Goal: Task Accomplishment & Management: Manage account settings

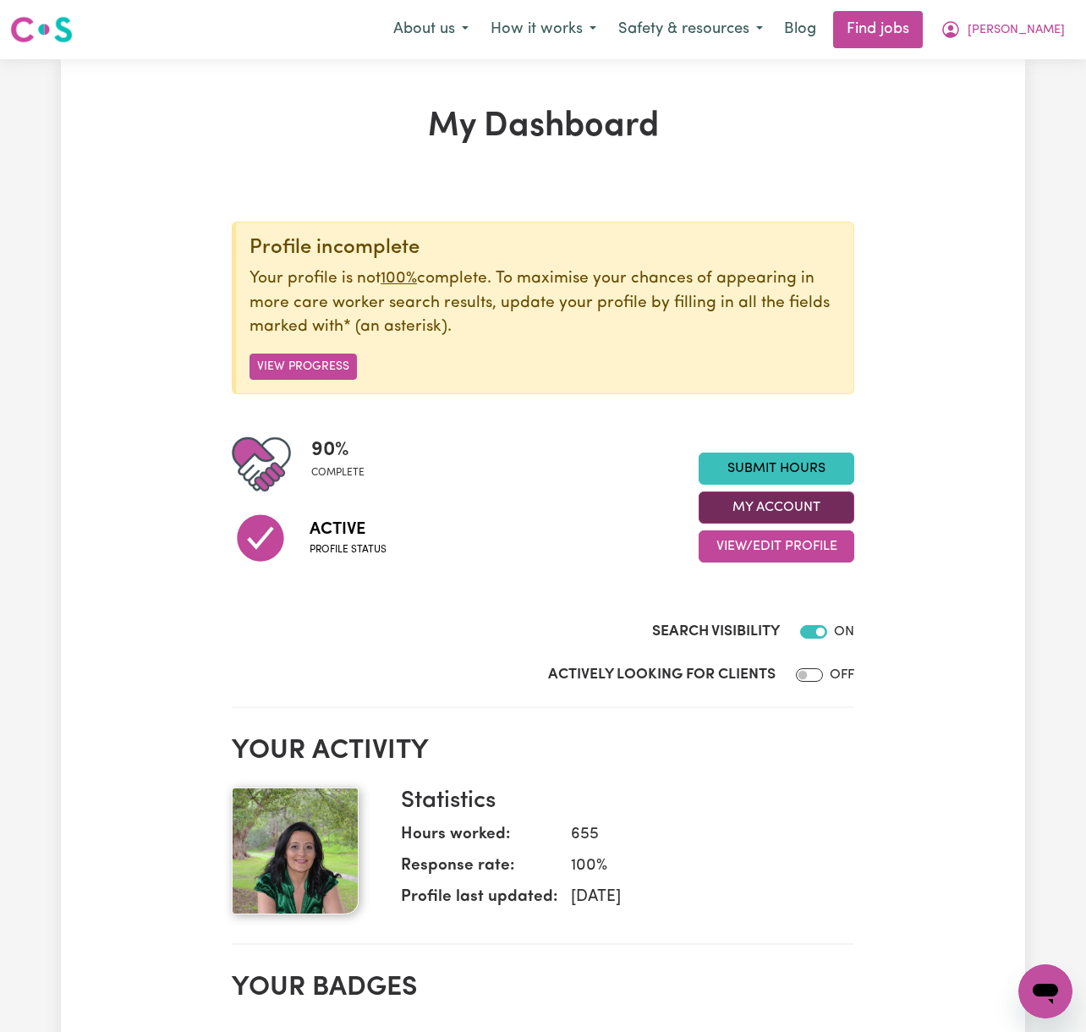
click at [826, 492] on button "My Account" at bounding box center [777, 507] width 156 height 32
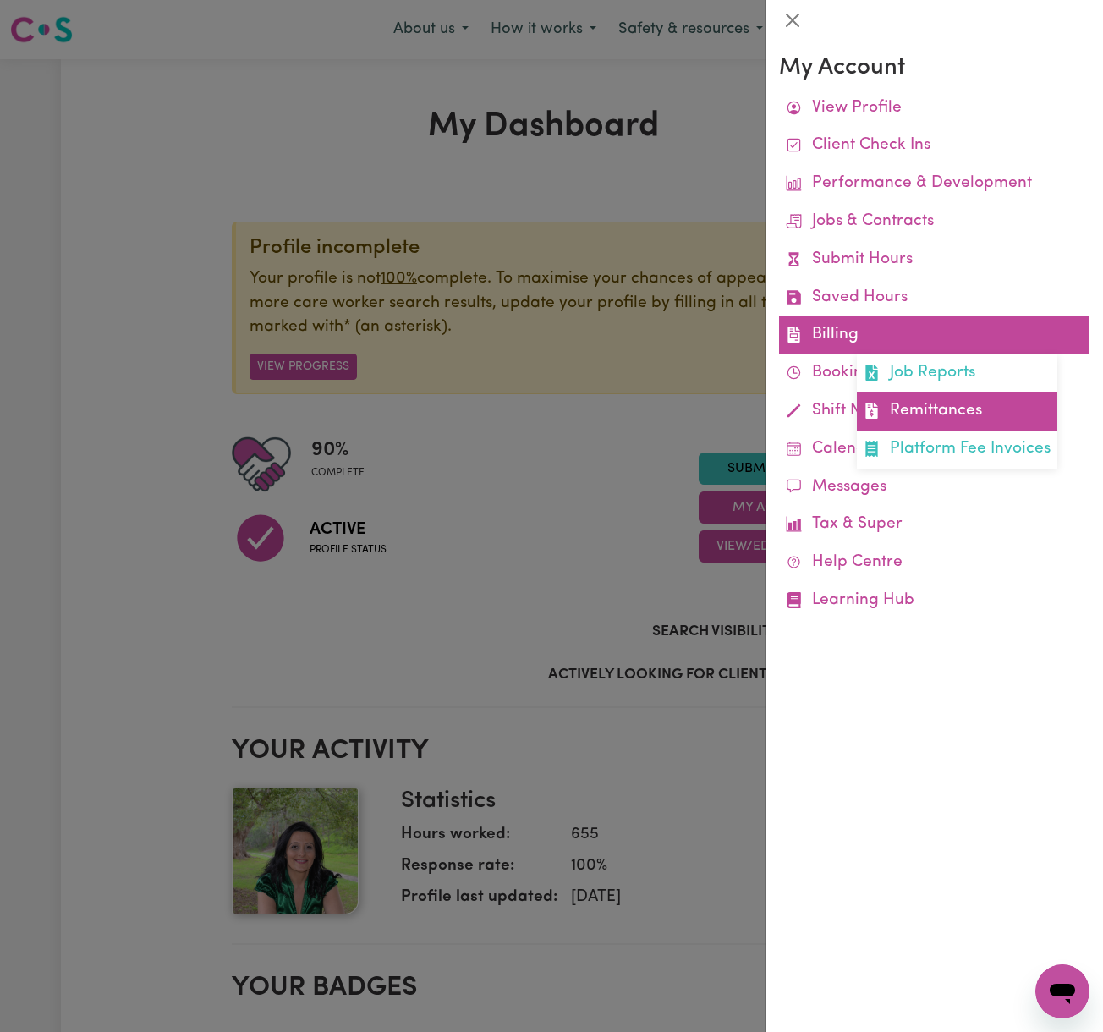
click at [959, 400] on link "Remittances" at bounding box center [957, 411] width 200 height 38
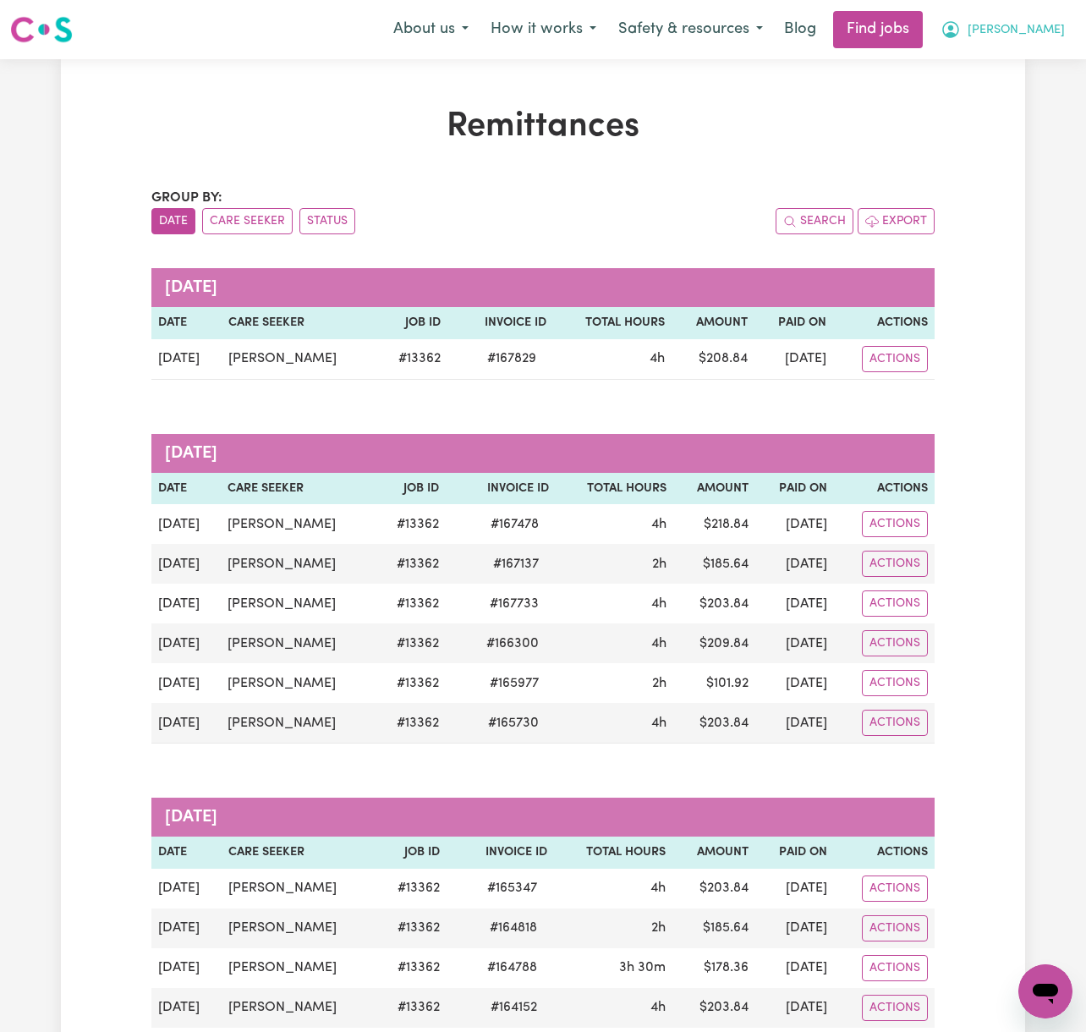
click at [1046, 30] on span "[PERSON_NAME]" at bounding box center [1016, 30] width 97 height 19
click at [1059, 100] on link "My Dashboard" at bounding box center [1008, 97] width 134 height 32
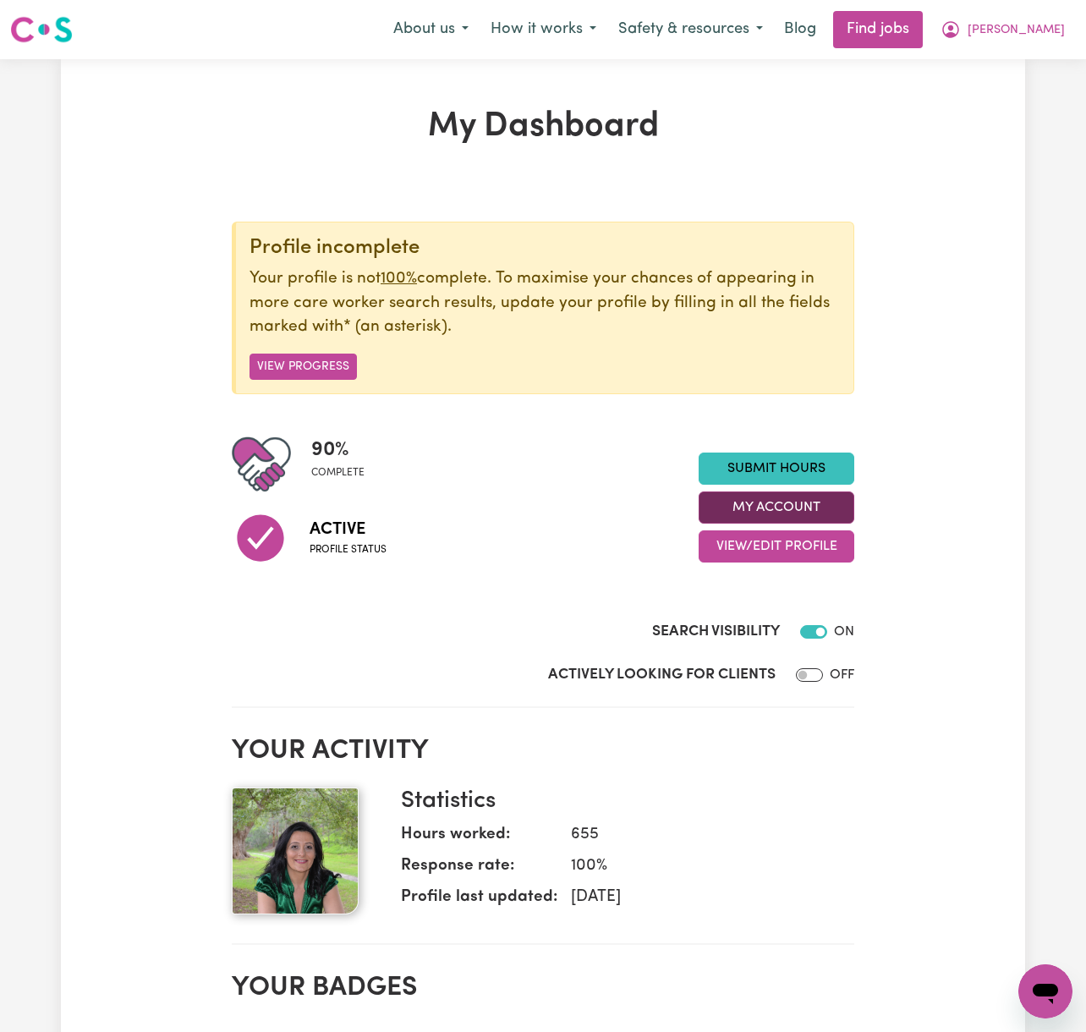
click at [834, 514] on button "My Account" at bounding box center [777, 507] width 156 height 32
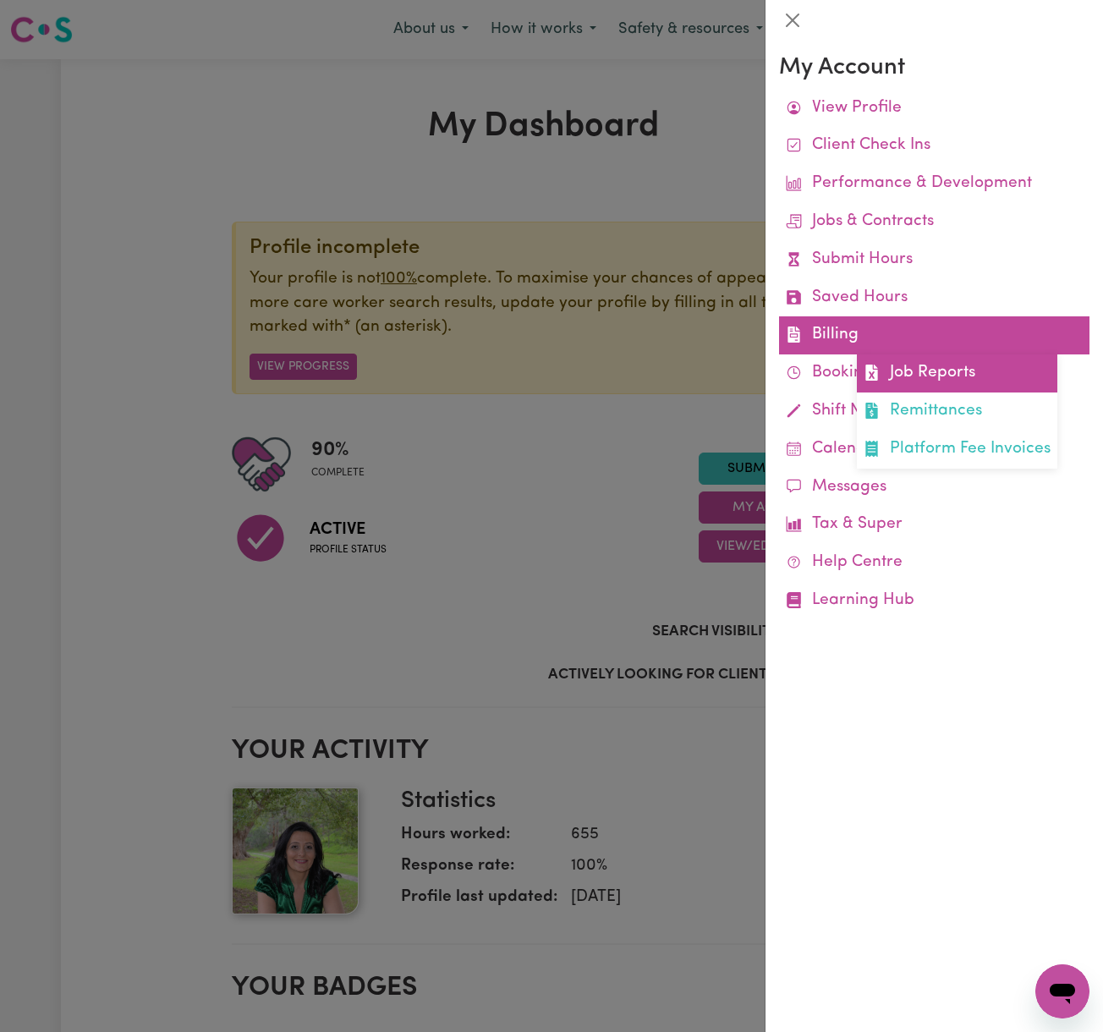
click at [903, 377] on link "Job Reports" at bounding box center [957, 373] width 200 height 38
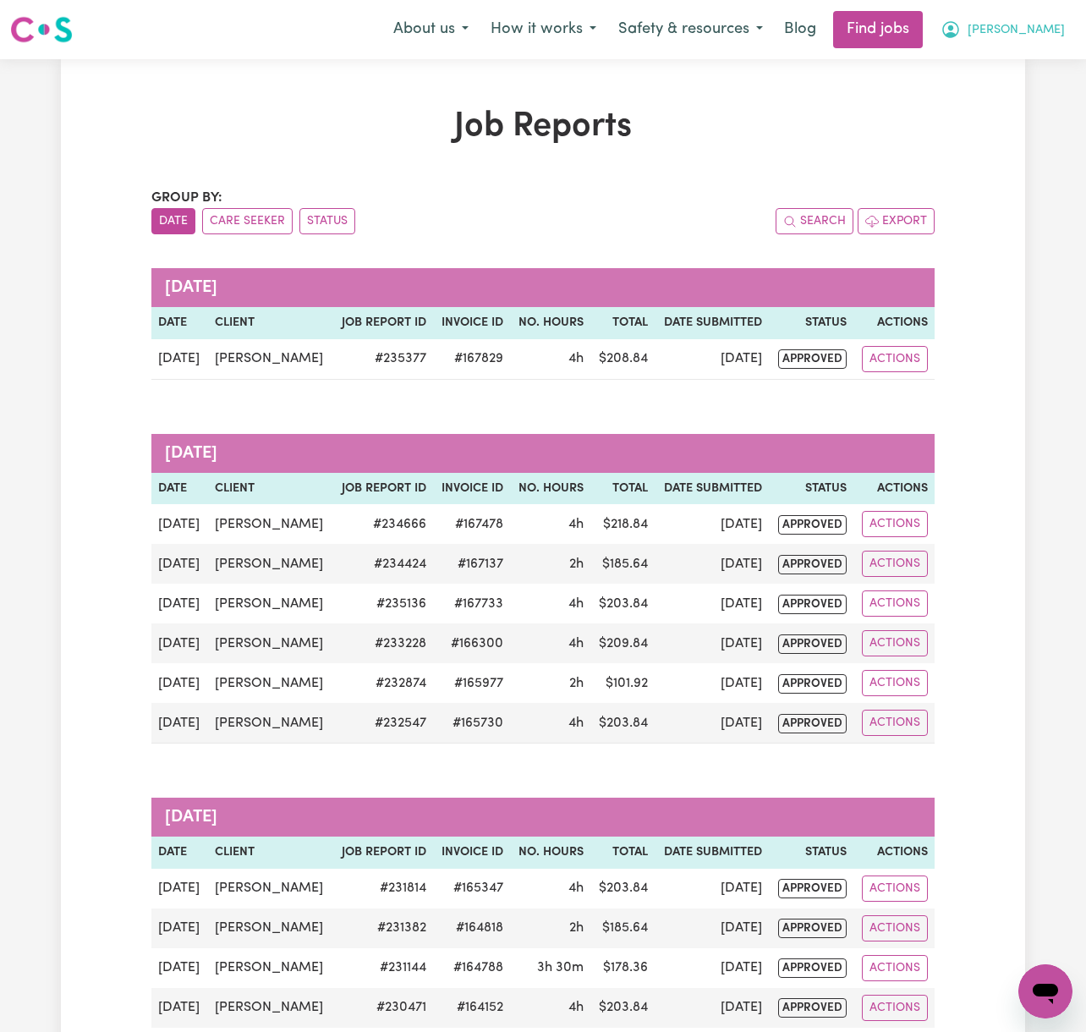
click at [1036, 25] on button "[PERSON_NAME]" at bounding box center [1003, 30] width 146 height 36
click at [1046, 126] on link "Logout" at bounding box center [1008, 129] width 134 height 32
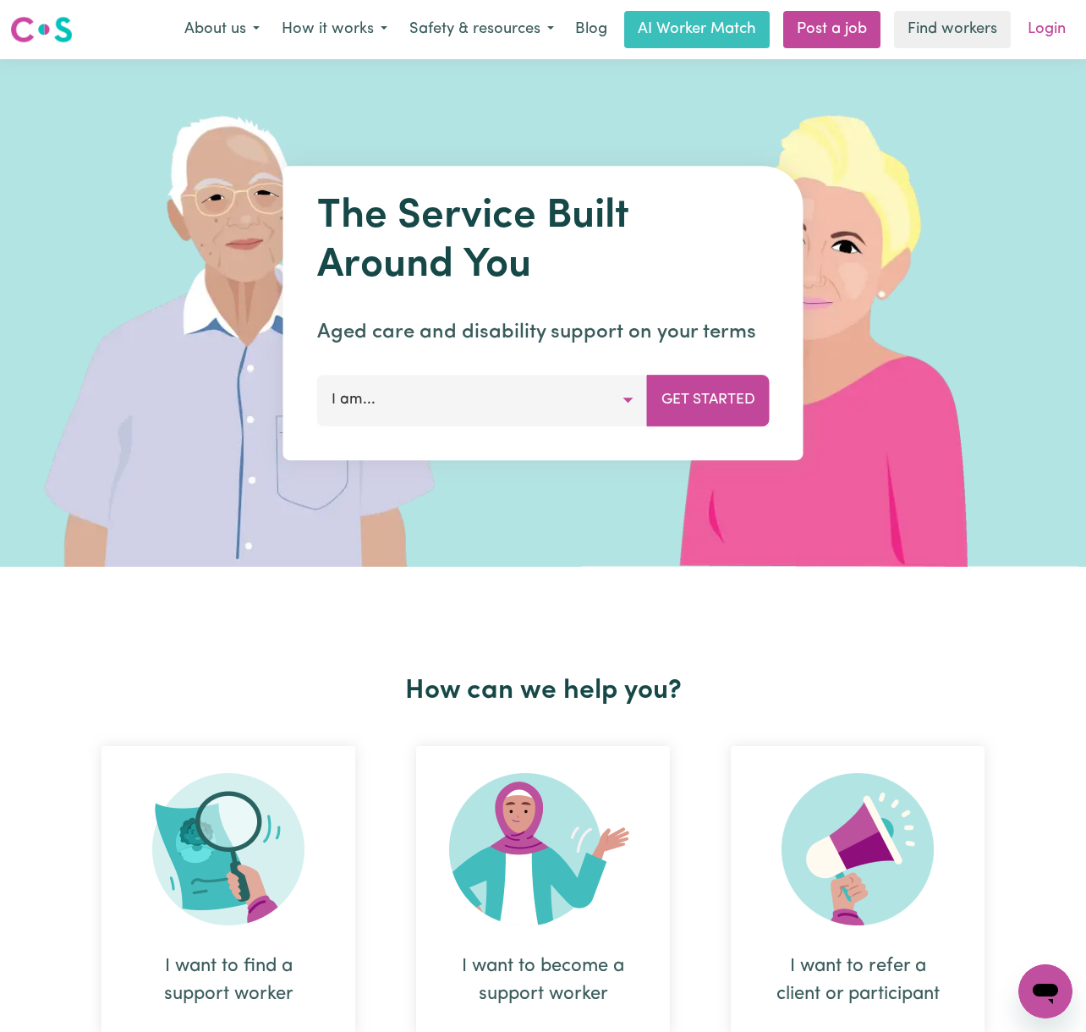
click at [1046, 29] on link "Login" at bounding box center [1047, 29] width 58 height 37
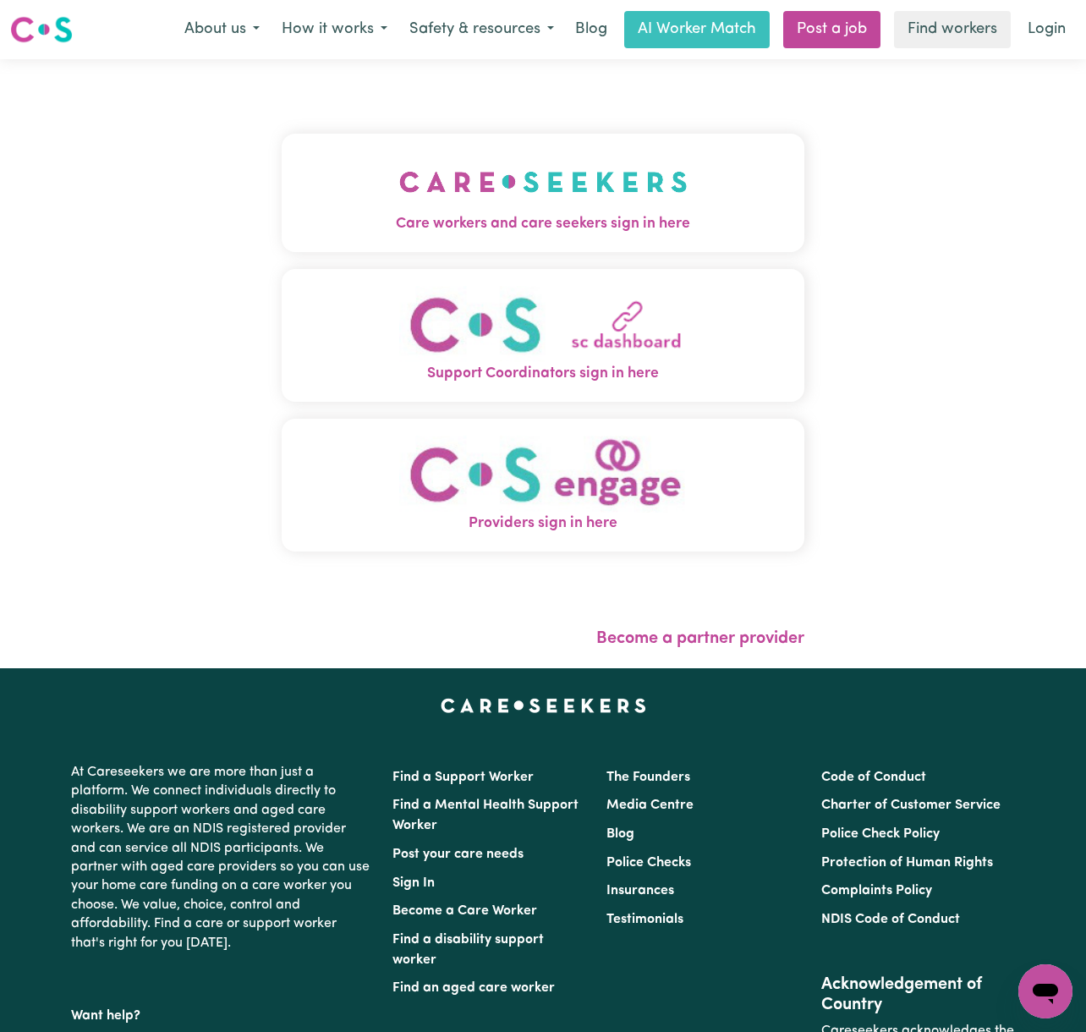
click at [282, 208] on button "Care workers and care seekers sign in here" at bounding box center [543, 193] width 523 height 118
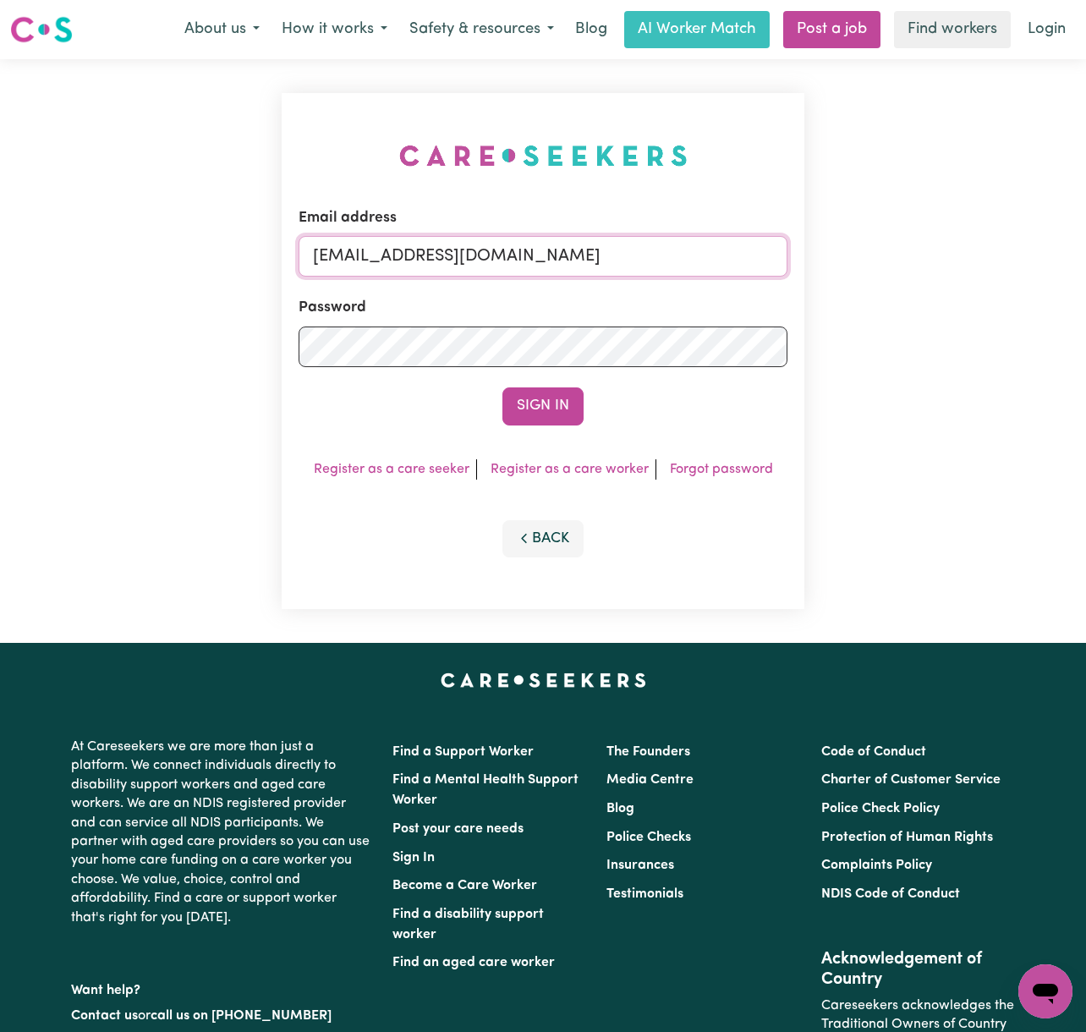
click at [343, 261] on input "[EMAIL_ADDRESS][DOMAIN_NAME]" at bounding box center [543, 256] width 489 height 41
drag, startPoint x: 401, startPoint y: 255, endPoint x: 996, endPoint y: 255, distance: 594.7
click at [1006, 255] on div "Email address [EMAIL_ADDRESS][DOMAIN_NAME] Password Sign In Register as a care …" at bounding box center [543, 351] width 1086 height 584
type input "superuser~[EMAIL_ADDRESS][DOMAIN_NAME]"
click at [502, 387] on button "Sign In" at bounding box center [542, 405] width 81 height 37
